Goal: Task Accomplishment & Management: Manage account settings

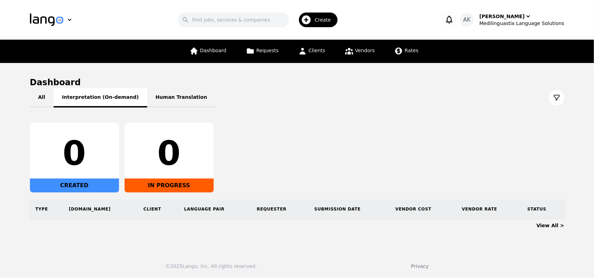
click at [98, 101] on button "Interpretation (On-demand)" at bounding box center [101, 97] width 94 height 19
click at [46, 97] on button "All" at bounding box center [42, 97] width 24 height 19
click at [351, 53] on icon at bounding box center [349, 51] width 9 height 9
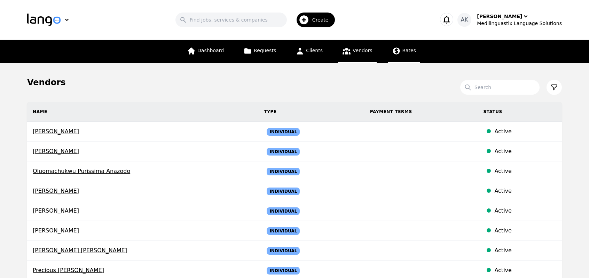
click at [404, 51] on span "Rates" at bounding box center [409, 51] width 14 height 6
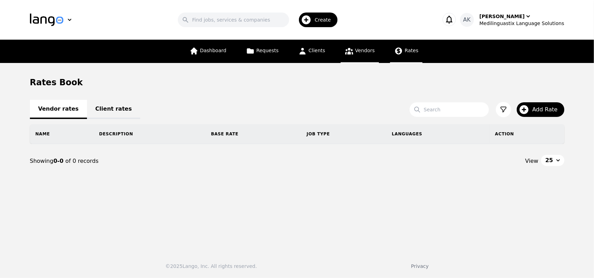
click at [358, 53] on span "Vendors" at bounding box center [364, 51] width 19 height 6
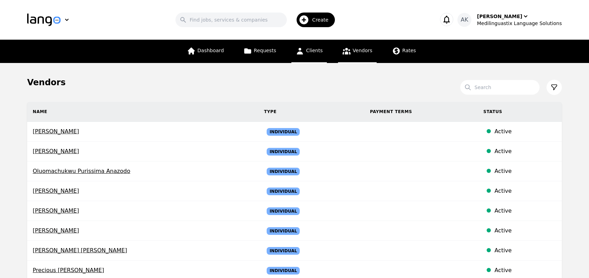
click at [309, 51] on span "Clients" at bounding box center [314, 51] width 17 height 6
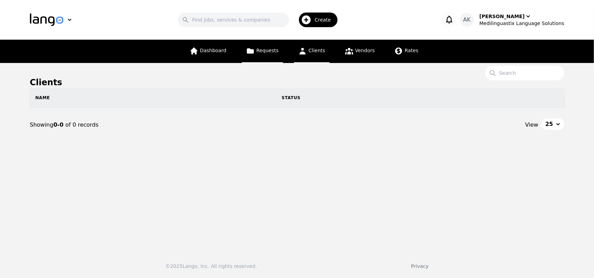
click at [263, 53] on span "Requests" at bounding box center [267, 51] width 22 height 6
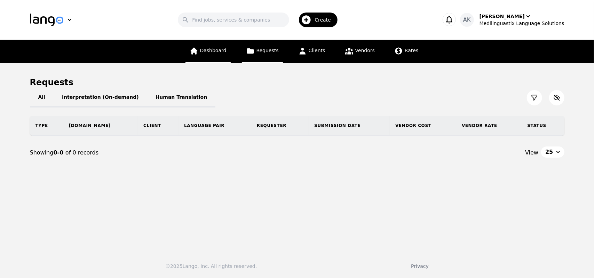
click at [218, 53] on span "Dashboard" at bounding box center [213, 51] width 26 height 6
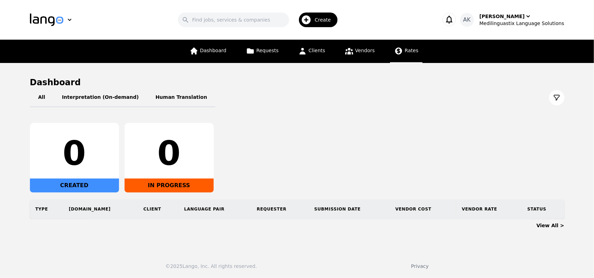
click at [395, 51] on icon at bounding box center [398, 51] width 7 height 7
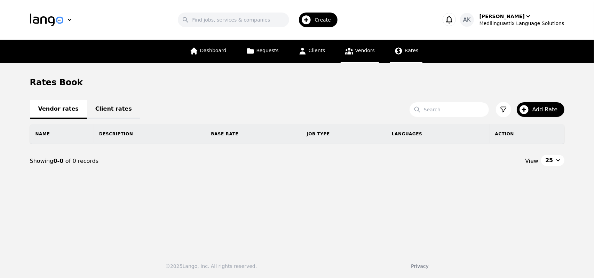
click at [358, 53] on span "Vendors" at bounding box center [364, 51] width 19 height 6
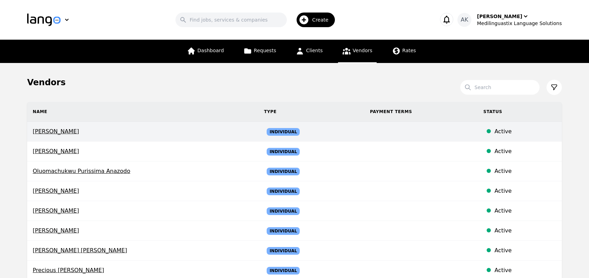
click at [69, 126] on td "[PERSON_NAME]" at bounding box center [142, 132] width 231 height 20
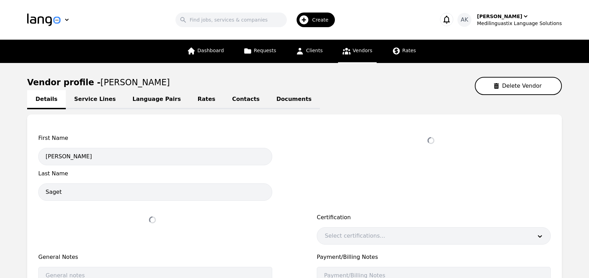
select select "active"
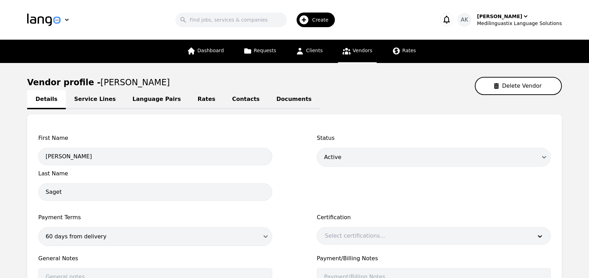
click at [88, 104] on link "Service Lines" at bounding box center [95, 99] width 58 height 19
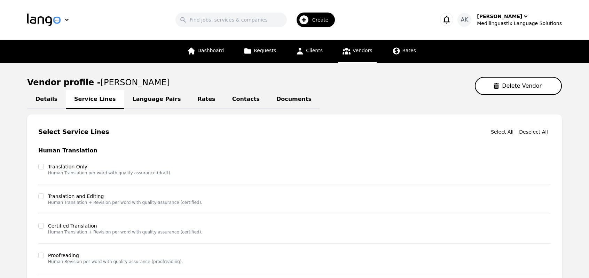
click at [145, 104] on link "Language Pairs" at bounding box center [156, 99] width 65 height 19
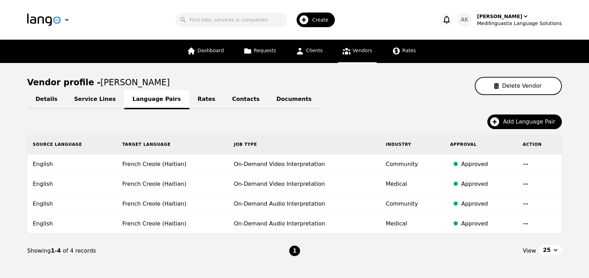
click at [189, 102] on link "Rates" at bounding box center [206, 99] width 34 height 19
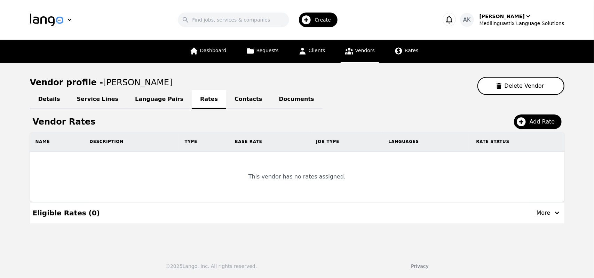
click at [226, 102] on link "Contacts" at bounding box center [248, 99] width 44 height 19
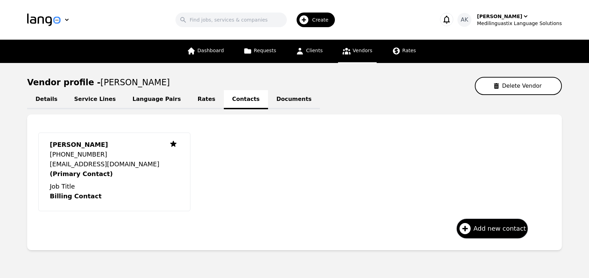
click at [269, 101] on link "Documents" at bounding box center [294, 99] width 52 height 19
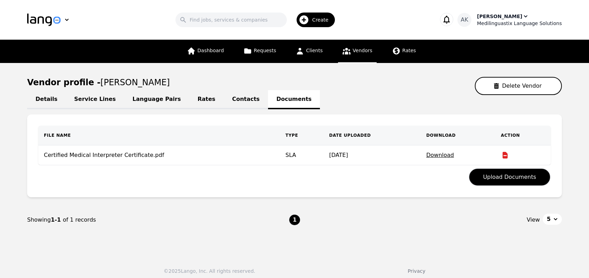
click at [505, 20] on div "Medilinguastix Language Solutions" at bounding box center [519, 23] width 85 height 7
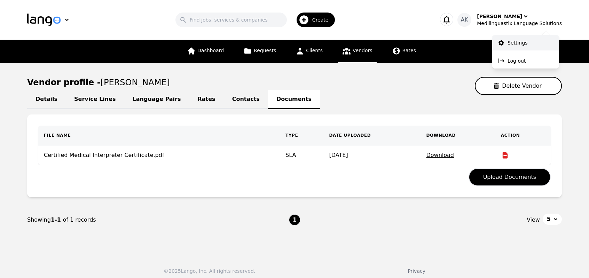
click at [506, 39] on link "Settings" at bounding box center [525, 42] width 67 height 15
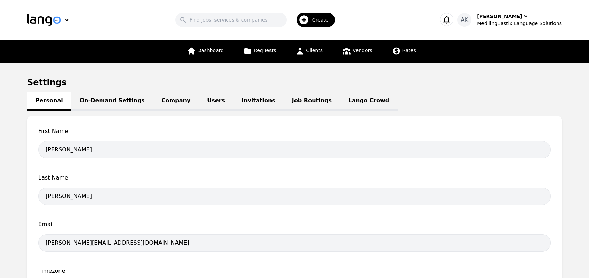
click at [116, 99] on link "On-Demand Settings" at bounding box center [112, 101] width 82 height 19
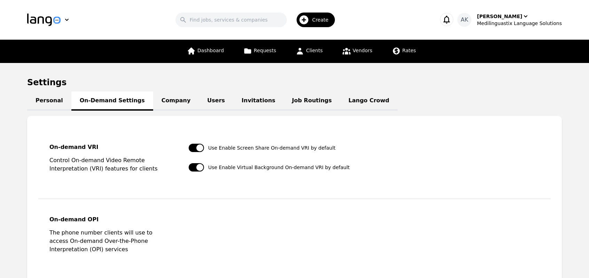
click at [154, 100] on link "Company" at bounding box center [176, 101] width 46 height 19
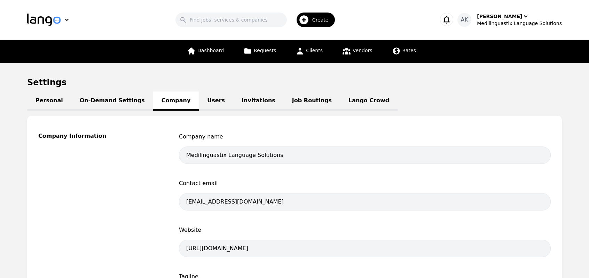
click at [199, 98] on link "Users" at bounding box center [216, 101] width 34 height 19
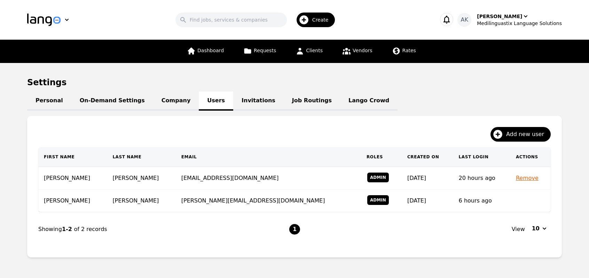
click at [237, 104] on link "Invitations" at bounding box center [258, 101] width 50 height 19
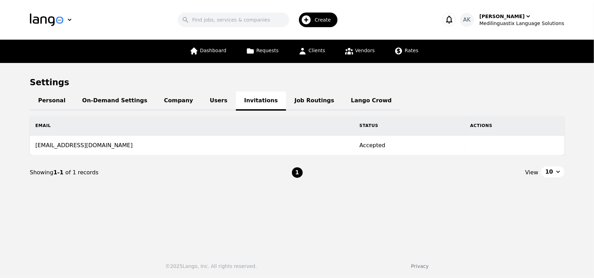
click at [286, 102] on link "Job Routings" at bounding box center [314, 101] width 56 height 19
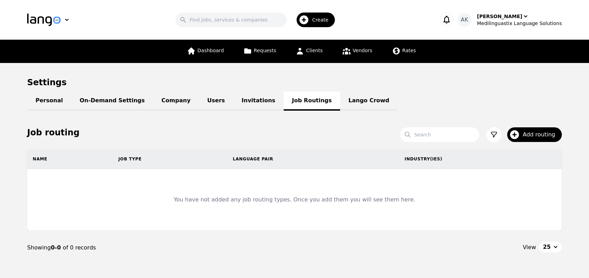
click at [340, 101] on link "Lango Crowd" at bounding box center [368, 101] width 57 height 19
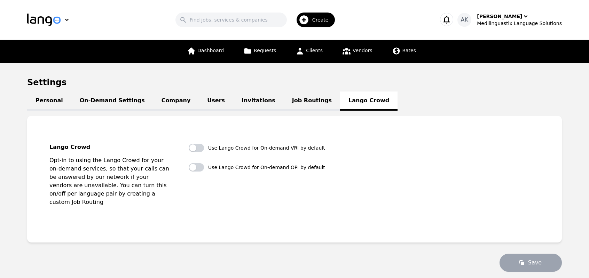
click at [284, 107] on link "Job Routings" at bounding box center [312, 101] width 56 height 19
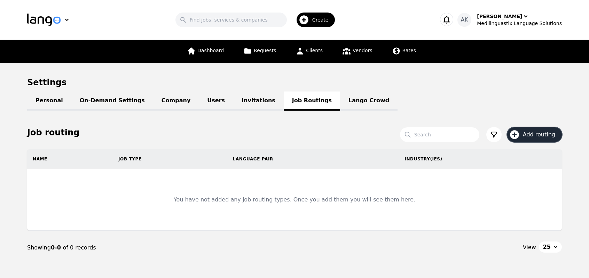
click at [515, 137] on icon "button" at bounding box center [514, 134] width 9 height 9
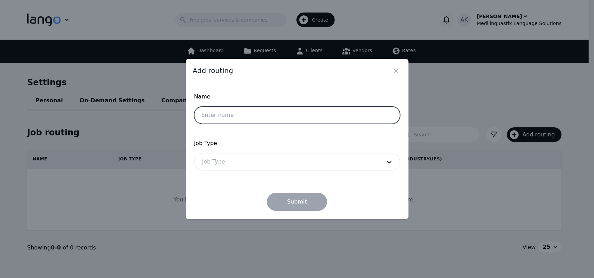
click at [330, 114] on input "text" at bounding box center [297, 114] width 206 height 17
type input "Text"
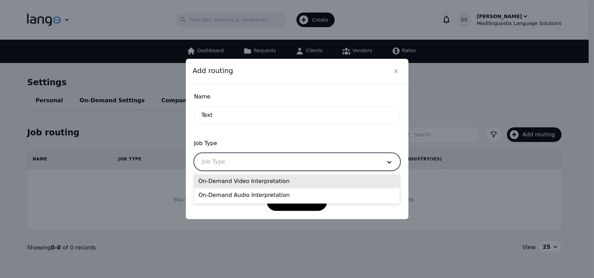
click at [276, 163] on div at bounding box center [286, 161] width 184 height 17
click at [248, 183] on div "On-Demand Video Interpretation" at bounding box center [297, 181] width 206 height 14
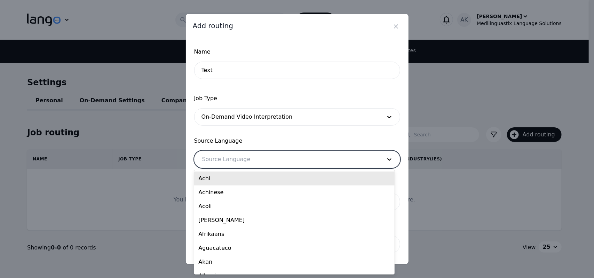
click at [245, 153] on div at bounding box center [286, 159] width 184 height 17
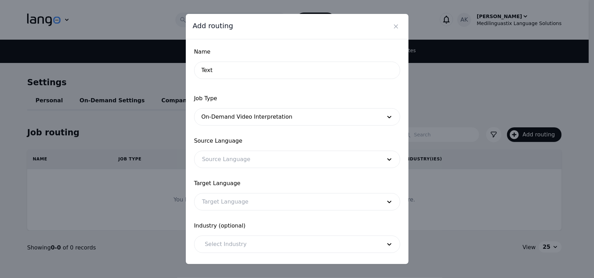
click at [300, 96] on span "Job Type" at bounding box center [297, 98] width 206 height 8
click at [399, 23] on icon "Close" at bounding box center [395, 26] width 7 height 7
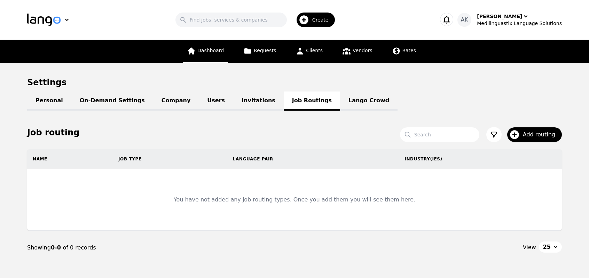
click at [210, 50] on span "Dashboard" at bounding box center [210, 51] width 26 height 6
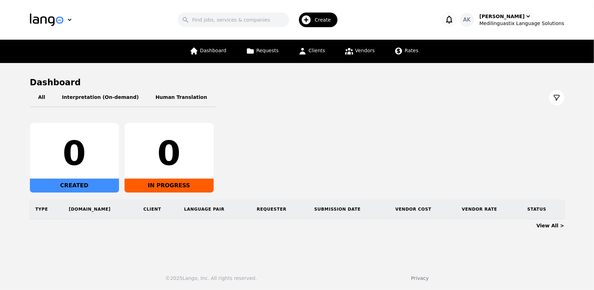
click at [11, 10] on header "Search Create AK Ameet Kumar Medilinguastix Language Solutions" at bounding box center [297, 20] width 594 height 40
click at [361, 53] on span "Vendors" at bounding box center [364, 51] width 19 height 6
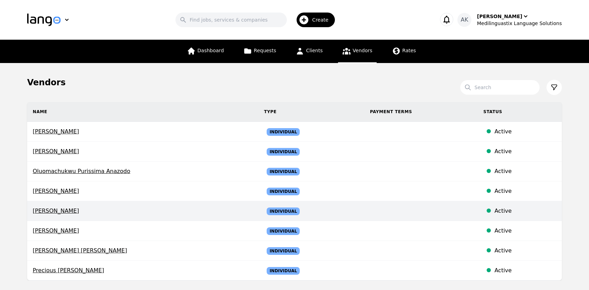
click at [56, 211] on span "[PERSON_NAME]" at bounding box center [143, 211] width 220 height 8
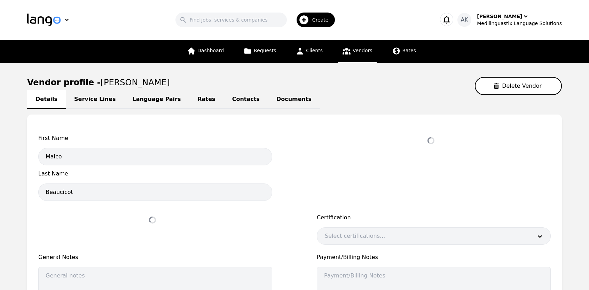
select select "active"
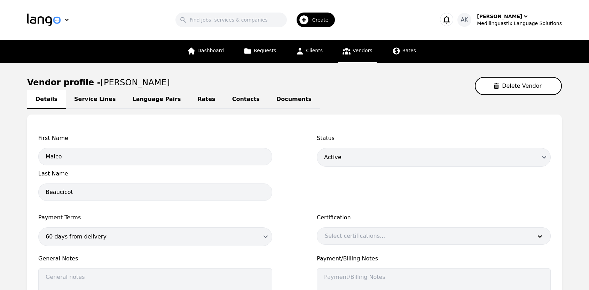
click at [147, 103] on link "Language Pairs" at bounding box center [156, 99] width 65 height 19
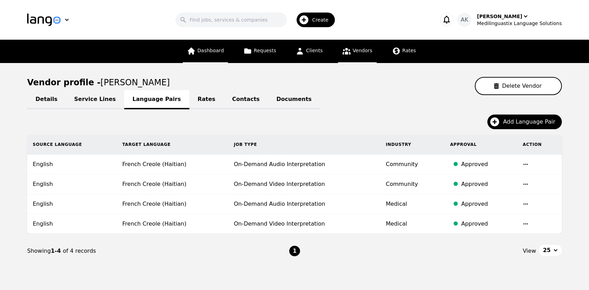
click at [196, 56] on link "Dashboard" at bounding box center [205, 51] width 45 height 23
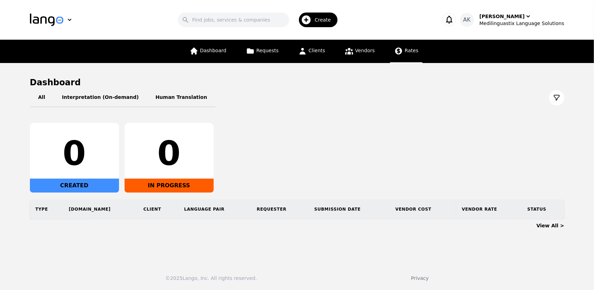
click at [401, 52] on link "Rates" at bounding box center [406, 51] width 32 height 23
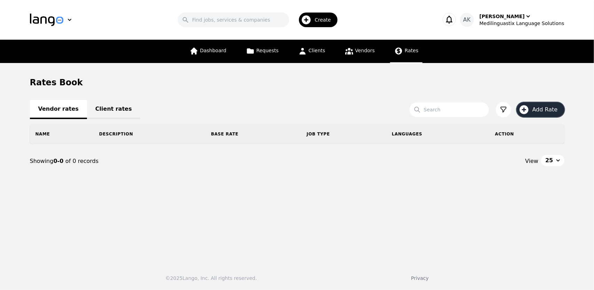
click at [532, 112] on button "Add Rate" at bounding box center [541, 109] width 48 height 15
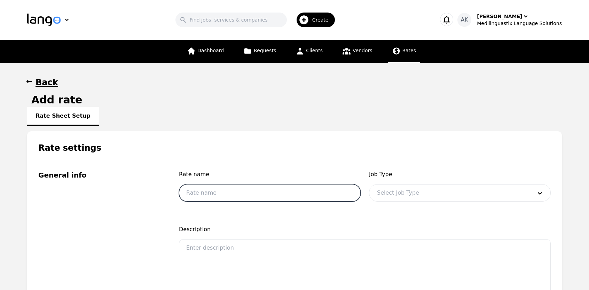
click at [281, 197] on input "text" at bounding box center [270, 192] width 182 height 17
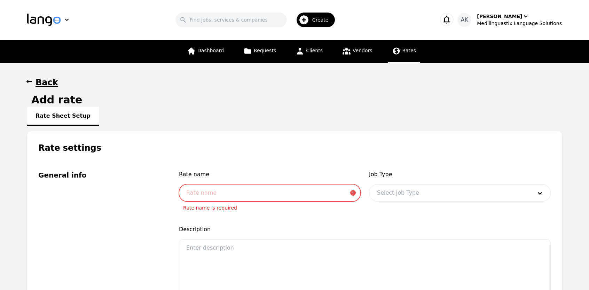
click at [212, 194] on input "text" at bounding box center [270, 192] width 182 height 17
click at [123, 219] on div "General info" at bounding box center [100, 239] width 124 height 138
click at [191, 193] on input "text" at bounding box center [270, 192] width 182 height 17
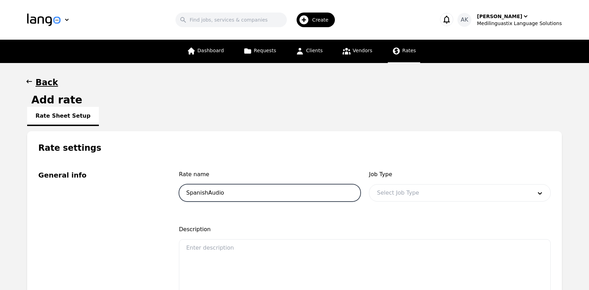
click at [205, 193] on input "SpanishAudio" at bounding box center [270, 192] width 182 height 17
type input "Spanish_Audio"
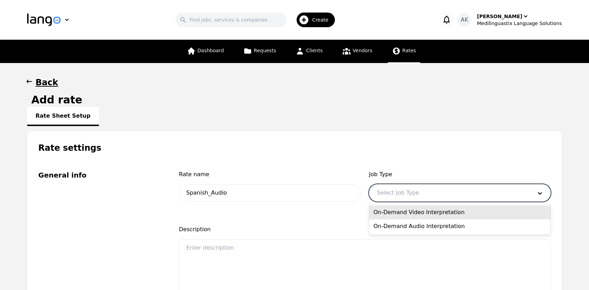
click at [399, 193] on div at bounding box center [449, 192] width 160 height 17
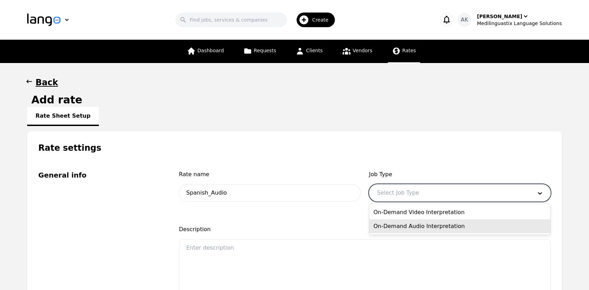
click at [401, 227] on div "On-Demand Audio Interpretation" at bounding box center [459, 226] width 181 height 14
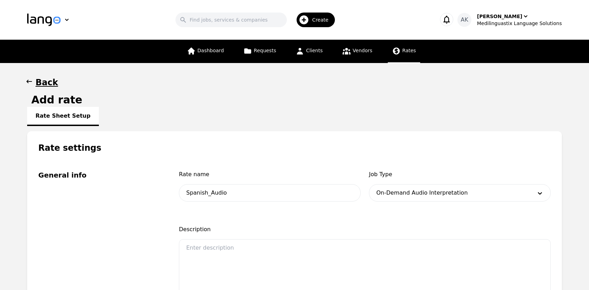
click at [119, 223] on div "General info" at bounding box center [100, 239] width 124 height 138
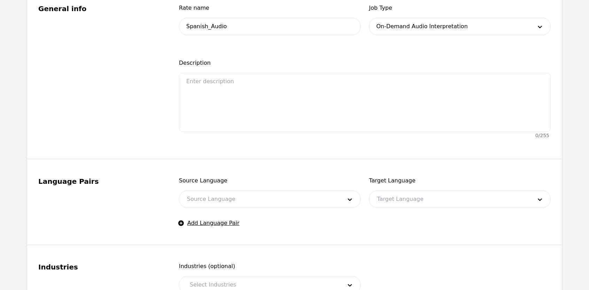
scroll to position [167, 0]
click at [211, 202] on div at bounding box center [259, 198] width 160 height 17
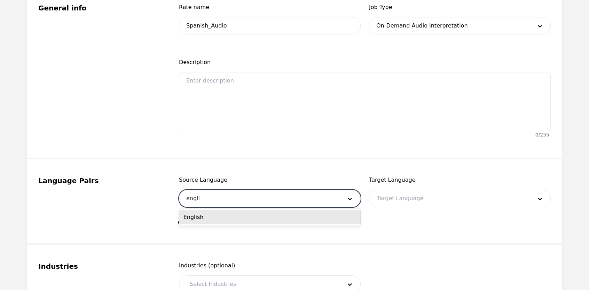
type input "englis"
click at [200, 217] on div "English" at bounding box center [269, 217] width 181 height 14
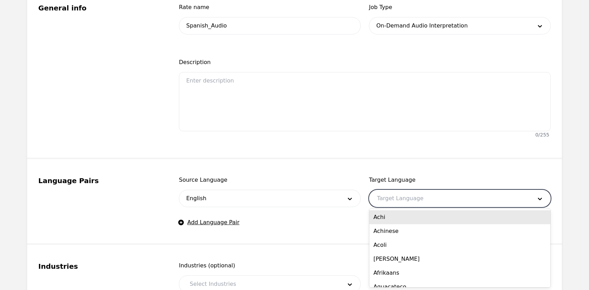
click at [386, 197] on div at bounding box center [449, 198] width 160 height 17
type input "spa"
click at [381, 221] on div "Spanish" at bounding box center [459, 217] width 181 height 14
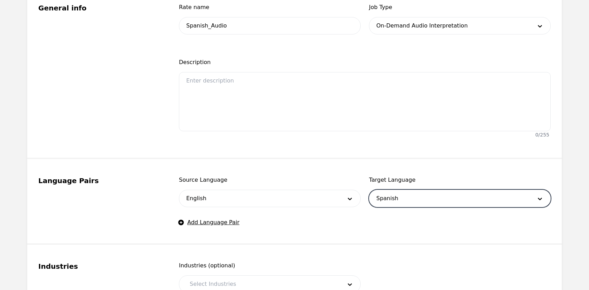
click at [145, 212] on div "Language Pairs" at bounding box center [100, 201] width 124 height 51
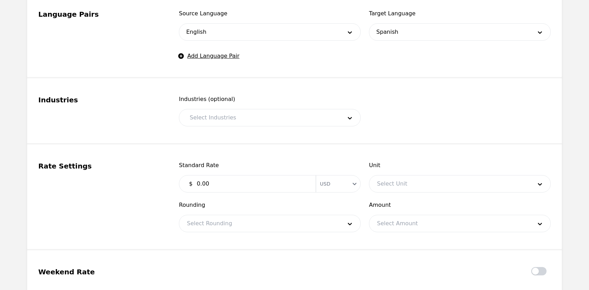
scroll to position [334, 0]
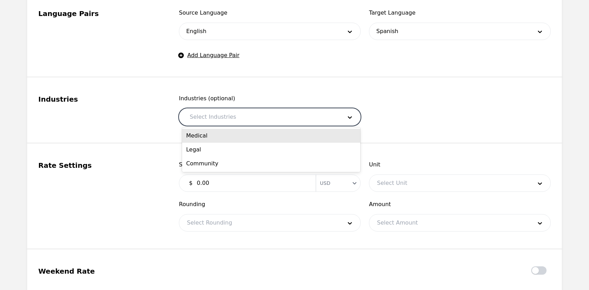
click at [226, 117] on div at bounding box center [260, 117] width 157 height 17
click at [217, 141] on div "Medical" at bounding box center [271, 136] width 178 height 14
click at [226, 119] on div at bounding box center [269, 117] width 114 height 17
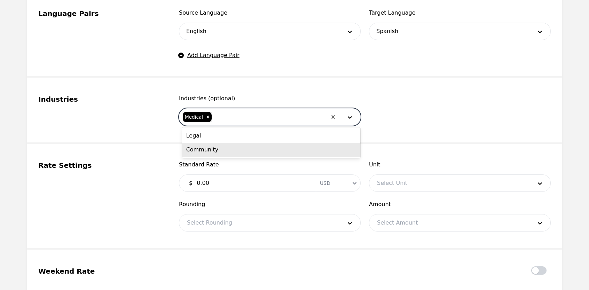
click at [221, 152] on div "Community" at bounding box center [271, 150] width 178 height 14
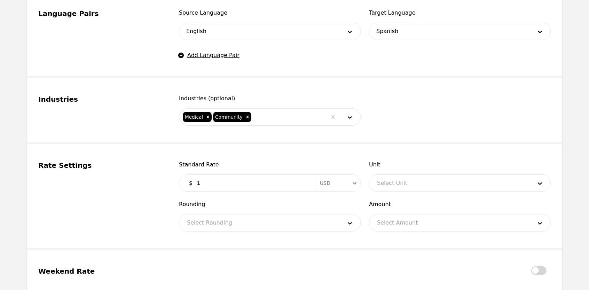
click at [304, 181] on input "1" at bounding box center [251, 183] width 119 height 14
click at [304, 181] on input "10" at bounding box center [251, 183] width 119 height 14
click at [304, 186] on input "-3" at bounding box center [251, 183] width 119 height 14
click at [304, 186] on input "-4" at bounding box center [251, 183] width 119 height 14
click at [304, 186] on input "-5" at bounding box center [251, 183] width 119 height 14
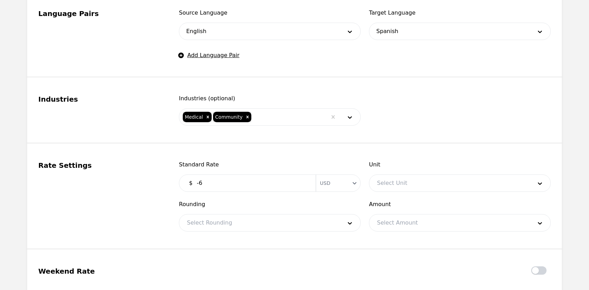
click at [304, 186] on input "-6" at bounding box center [251, 183] width 119 height 14
click at [304, 186] on input "-7" at bounding box center [251, 183] width 119 height 14
click at [304, 186] on input "-8" at bounding box center [251, 183] width 119 height 14
click at [304, 186] on input "-9" at bounding box center [251, 183] width 119 height 14
click at [304, 186] on input "-10" at bounding box center [251, 183] width 119 height 14
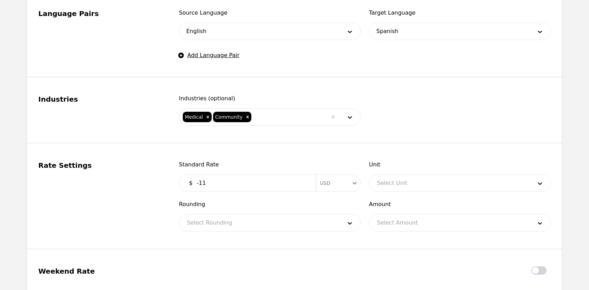
click at [304, 186] on input "-11" at bounding box center [251, 183] width 119 height 14
click at [304, 186] on input "-12" at bounding box center [251, 183] width 119 height 14
click at [304, 179] on input "-11" at bounding box center [251, 183] width 119 height 14
click at [304, 179] on input "-10" at bounding box center [251, 183] width 119 height 14
click at [304, 179] on input "-9" at bounding box center [251, 183] width 119 height 14
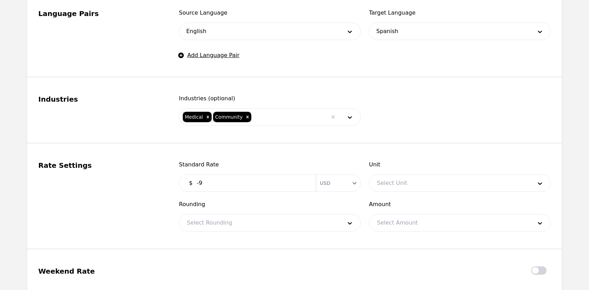
drag, startPoint x: 212, startPoint y: 185, endPoint x: 192, endPoint y: 184, distance: 20.2
click at [192, 184] on input "-9" at bounding box center [251, 183] width 119 height 14
type input "0.12"
click at [384, 179] on div at bounding box center [449, 183] width 160 height 17
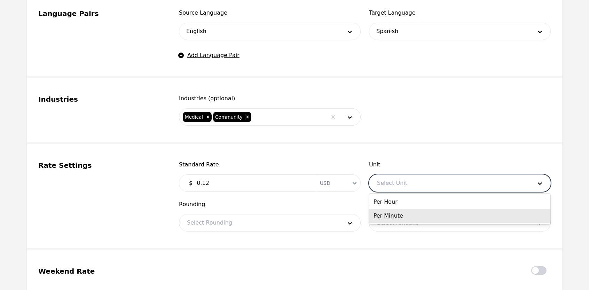
click at [384, 215] on div "Per Minute" at bounding box center [459, 216] width 181 height 14
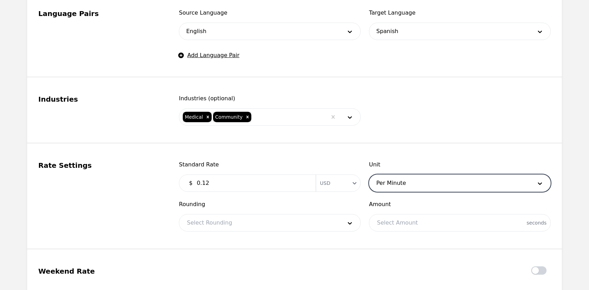
click at [264, 222] on div at bounding box center [259, 222] width 160 height 17
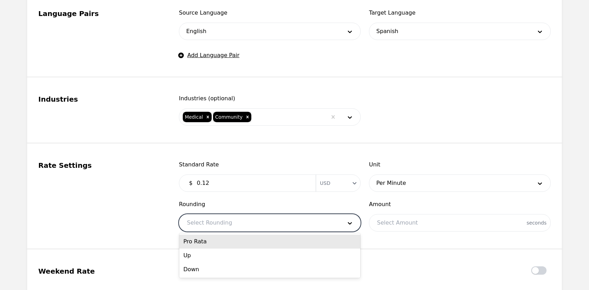
click at [262, 241] on div "Pro Rata" at bounding box center [269, 242] width 181 height 14
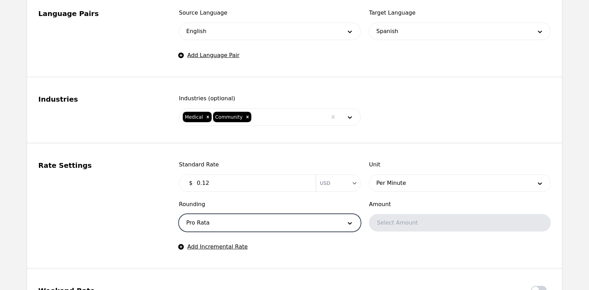
click at [153, 222] on div "Rate Settings" at bounding box center [100, 205] width 124 height 90
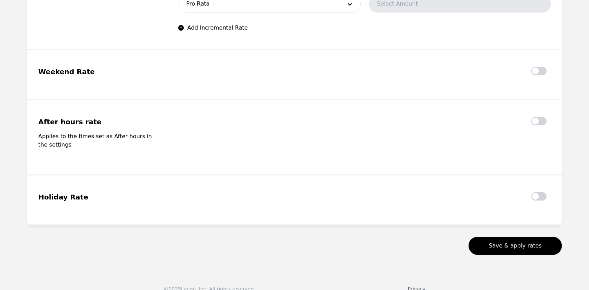
scroll to position [555, 0]
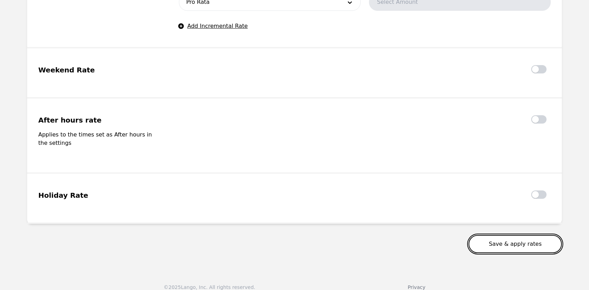
click at [524, 239] on button "Save & apply rates" at bounding box center [514, 244] width 93 height 18
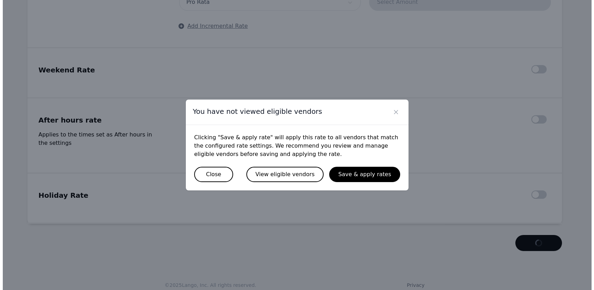
scroll to position [552, 0]
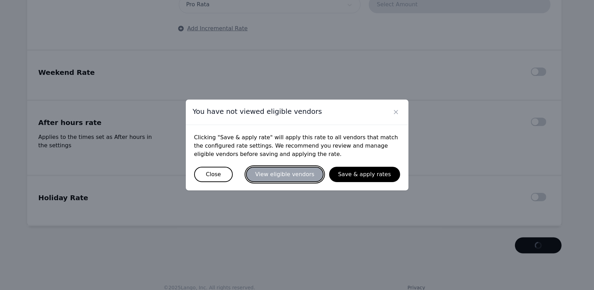
click at [317, 175] on button "View eligible vendors" at bounding box center [284, 174] width 77 height 15
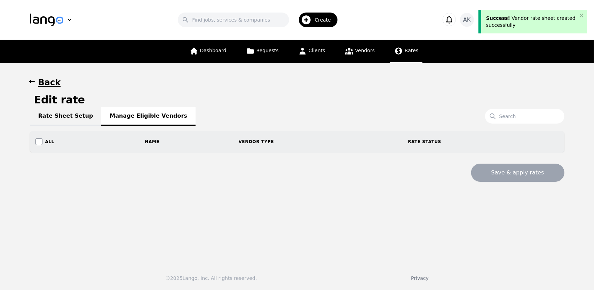
click at [72, 115] on link "Rate Sheet Setup" at bounding box center [66, 116] width 72 height 19
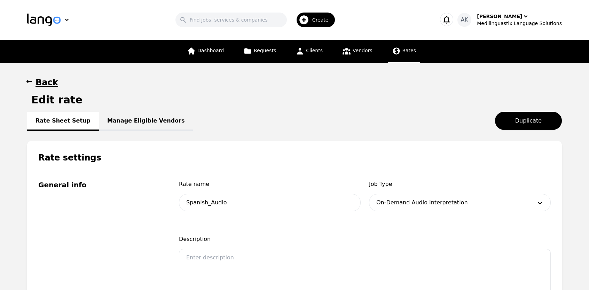
click at [398, 55] on link "Rates" at bounding box center [404, 51] width 32 height 23
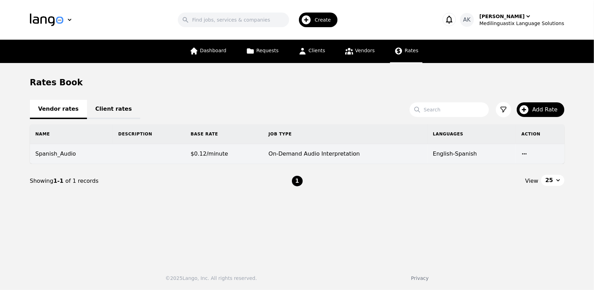
click at [523, 154] on icon "button" at bounding box center [525, 154] width 6 height 6
click at [535, 169] on button "Delete" at bounding box center [533, 167] width 27 height 13
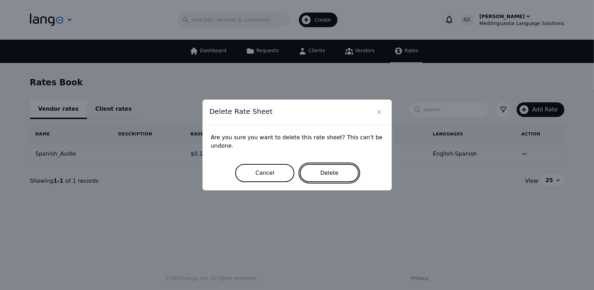
click at [325, 171] on button "Delete" at bounding box center [329, 173] width 59 height 18
